Goal: Information Seeking & Learning: Find specific fact

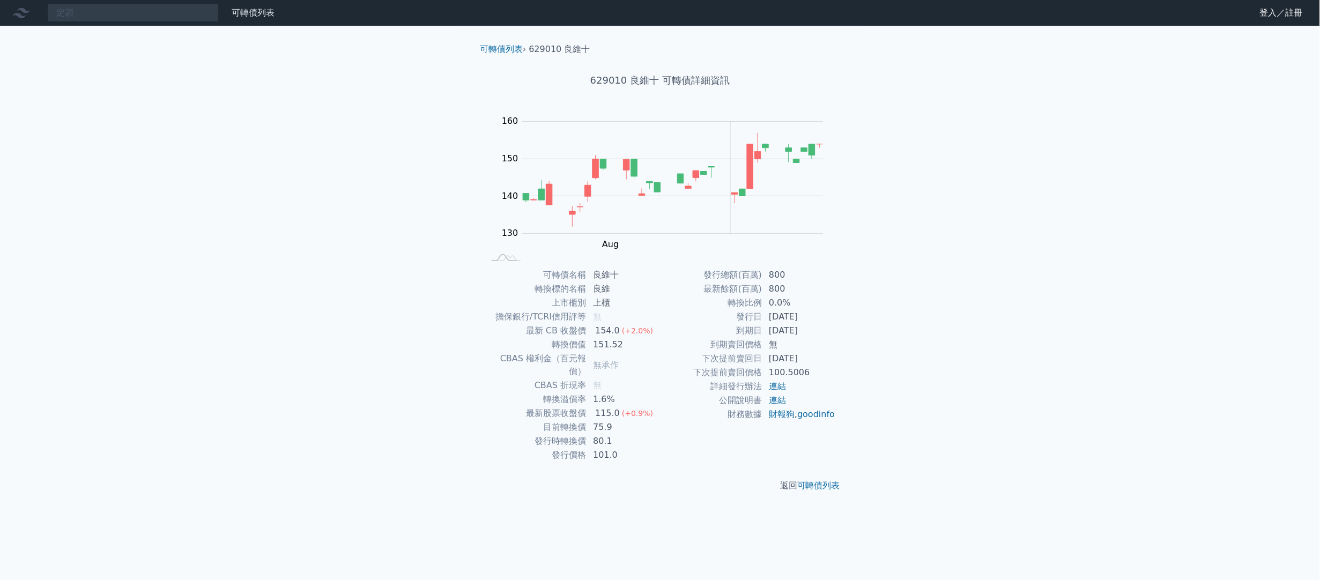
type input "定穎"
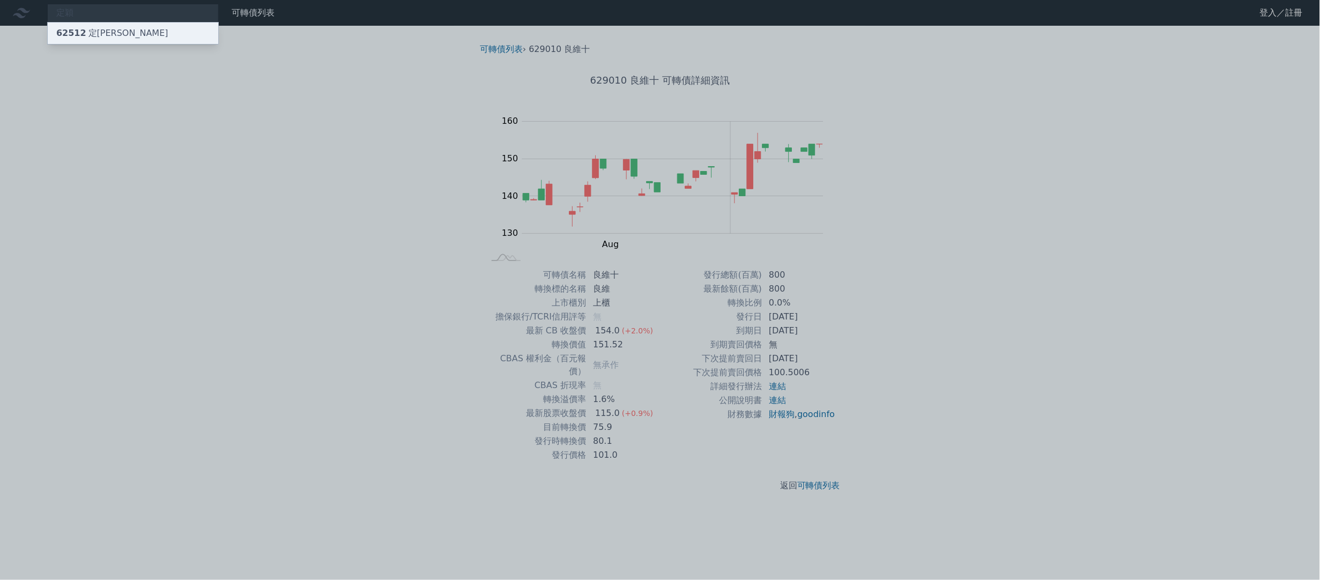
click at [172, 39] on div "62512 定穎二" at bounding box center [133, 33] width 170 height 21
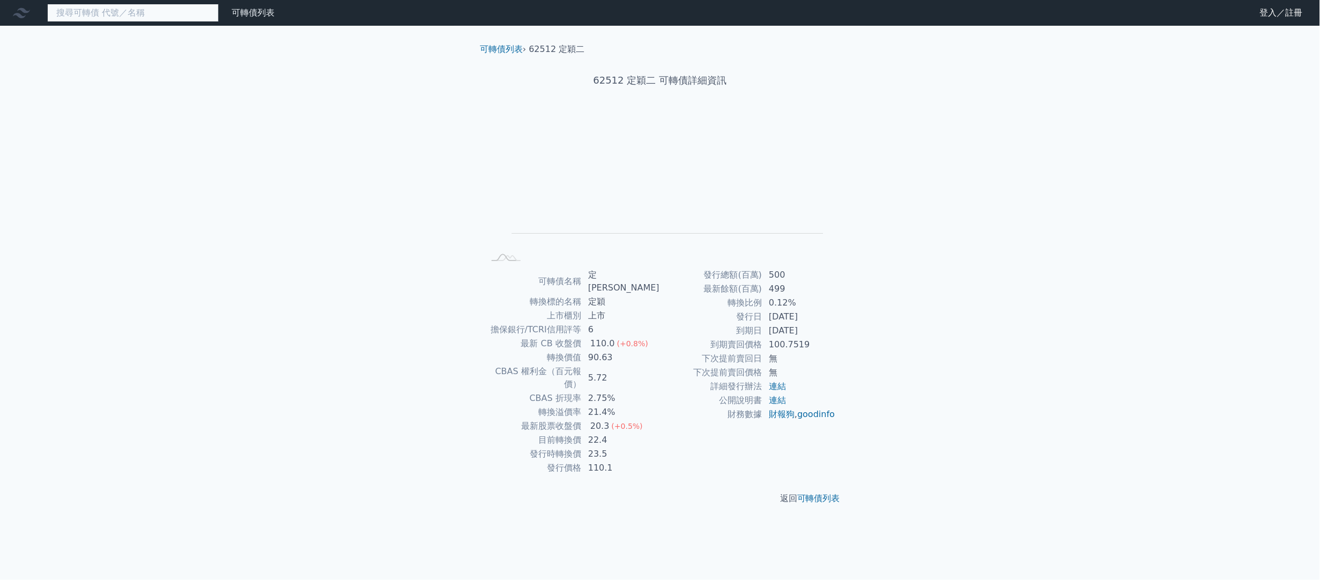
click at [116, 15] on input at bounding box center [133, 13] width 172 height 18
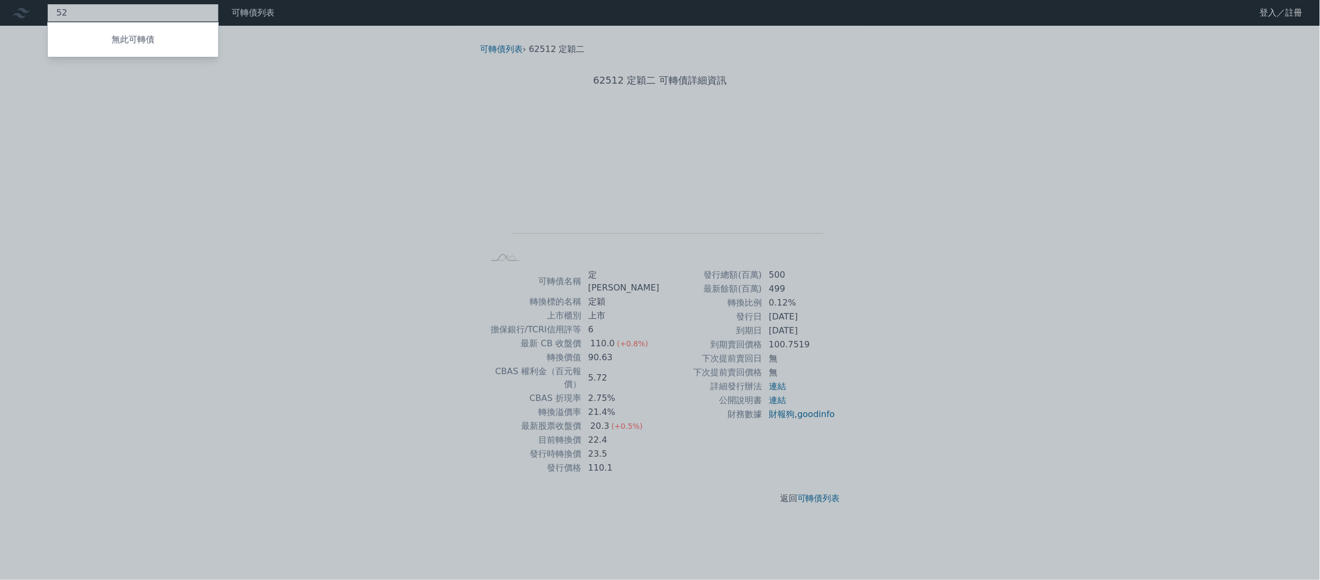
type input "5"
type input "承業"
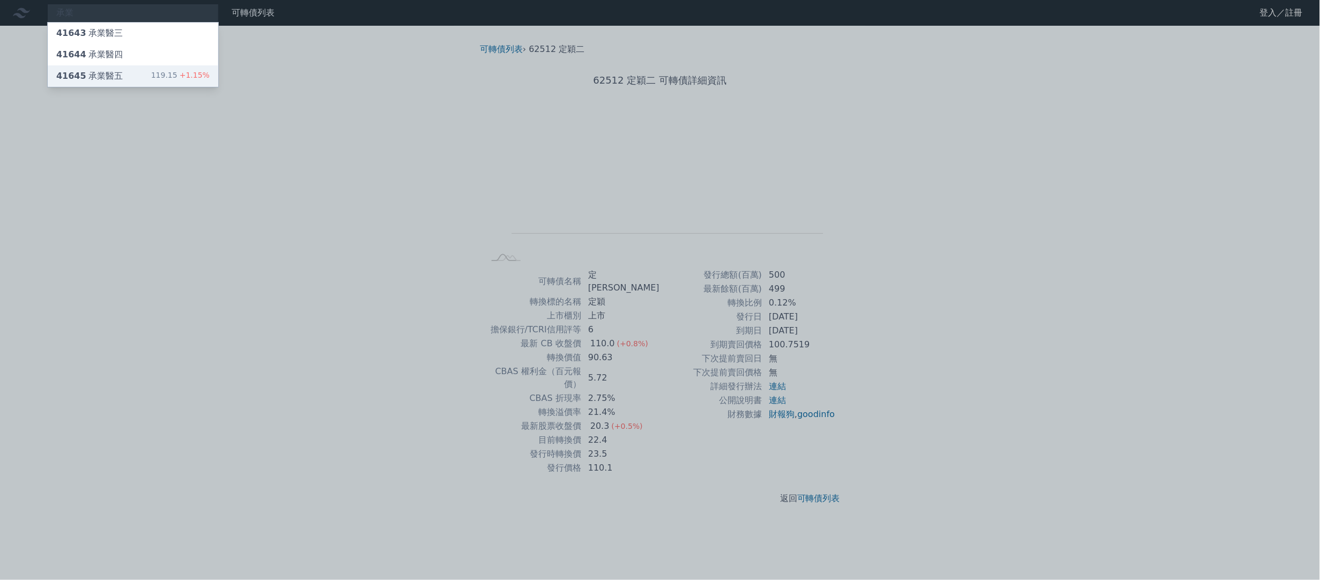
click at [138, 74] on div "41645 承業醫五 119.15 +1.15%" at bounding box center [133, 75] width 170 height 21
